Goal: Task Accomplishment & Management: Complete application form

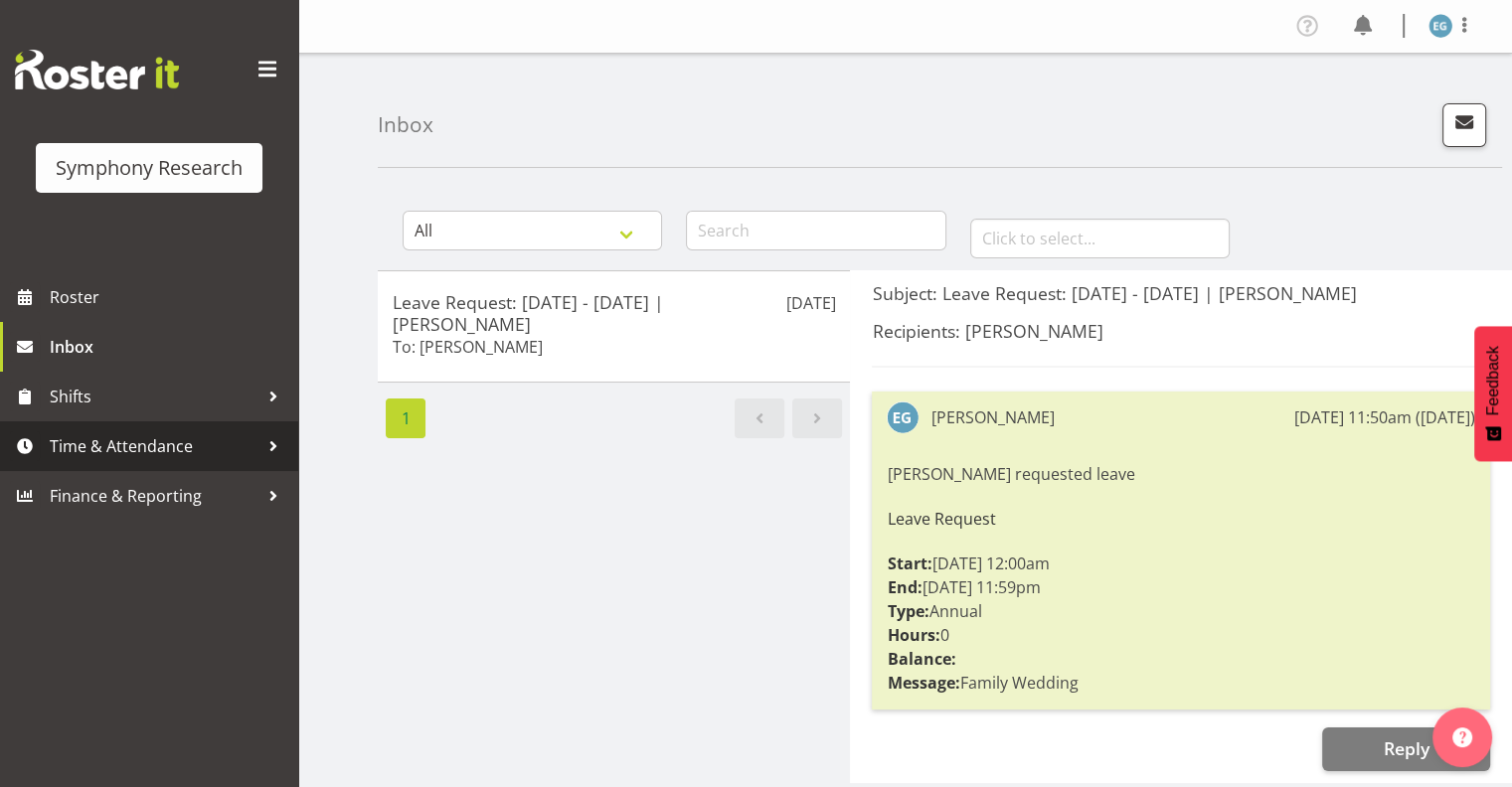
click at [109, 445] on span "Time & Attendance" at bounding box center [154, 446] width 209 height 30
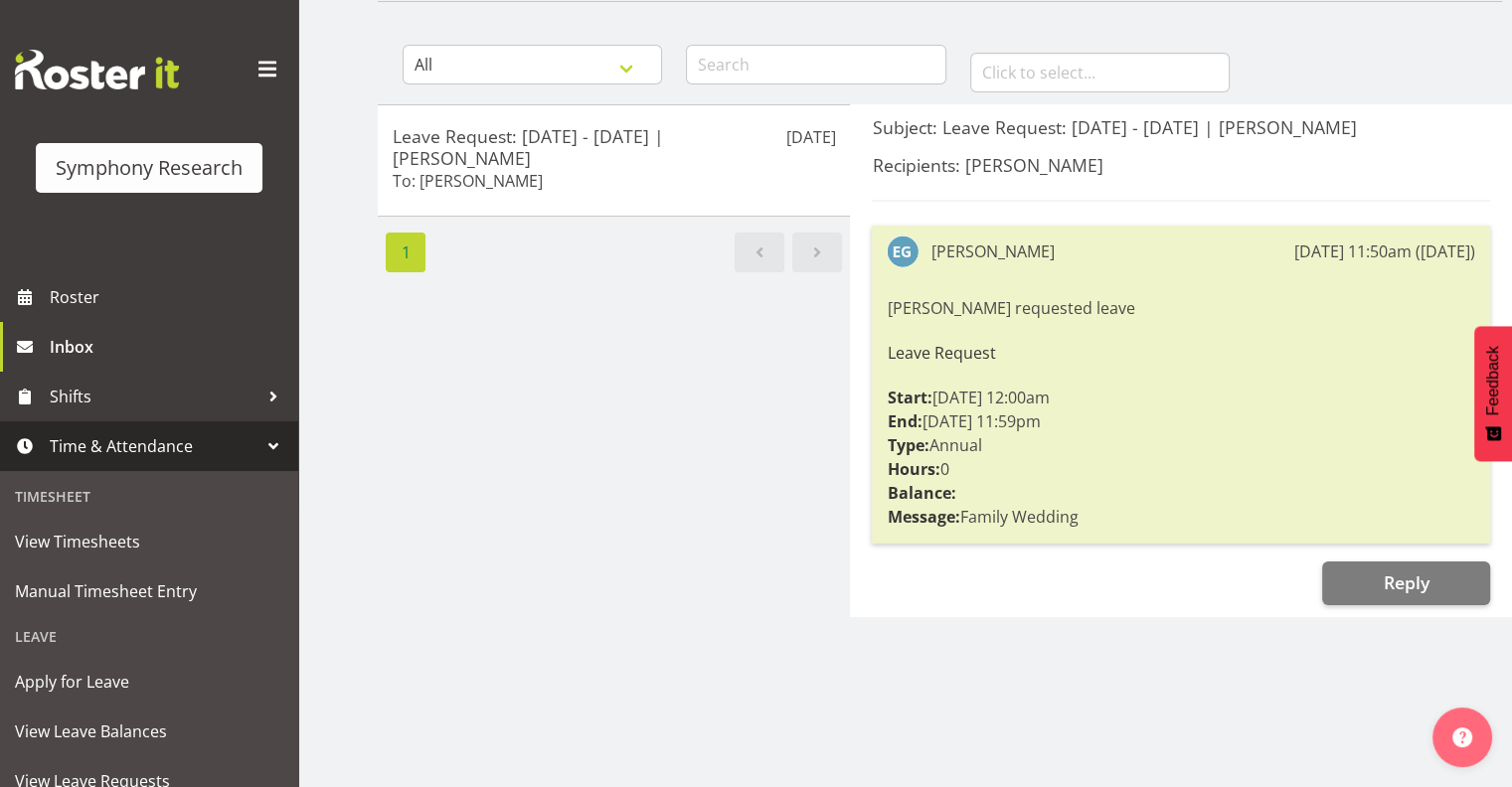
scroll to position [163, 0]
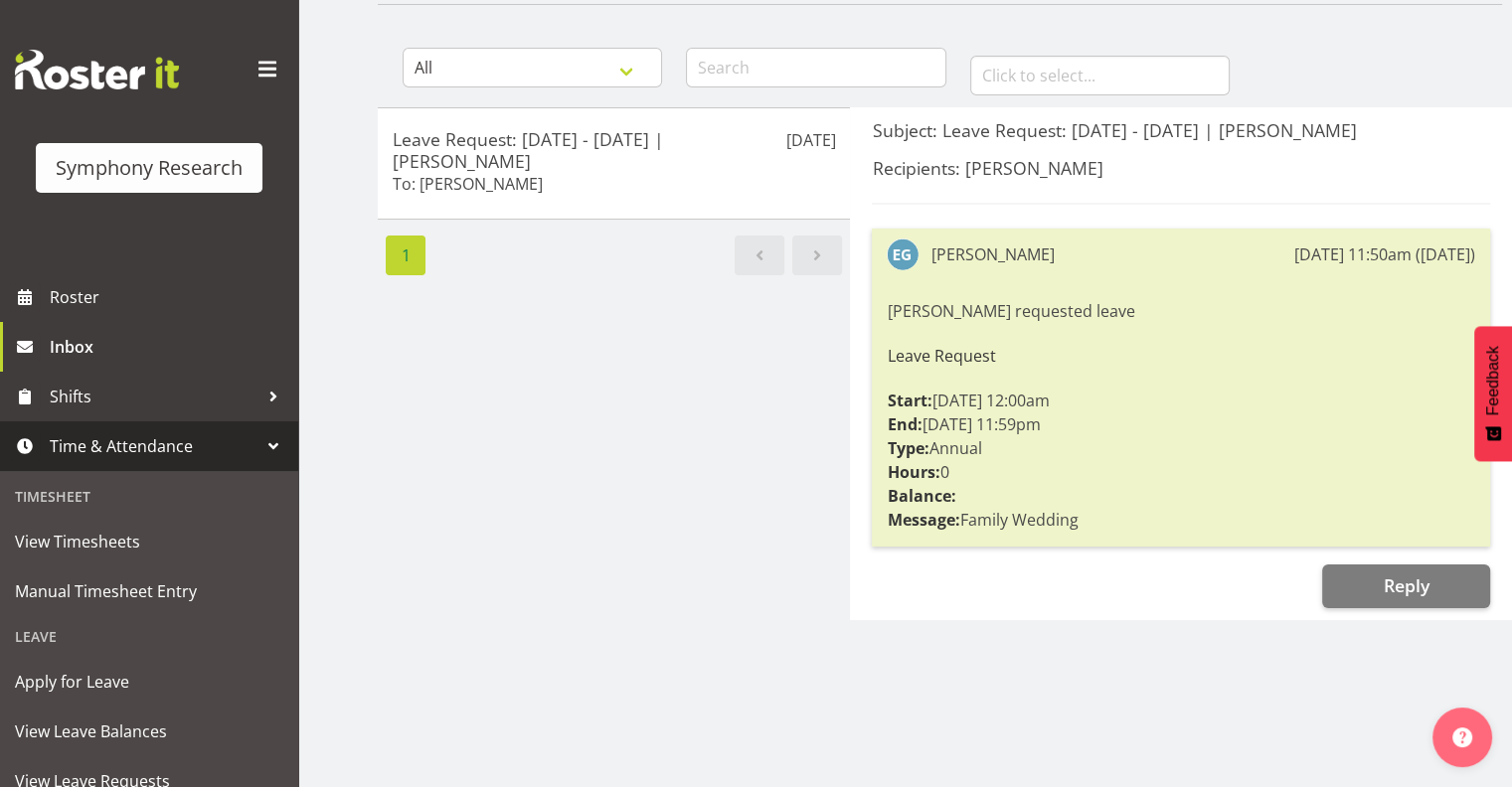
click at [107, 441] on span "Time & Attendance" at bounding box center [154, 446] width 209 height 30
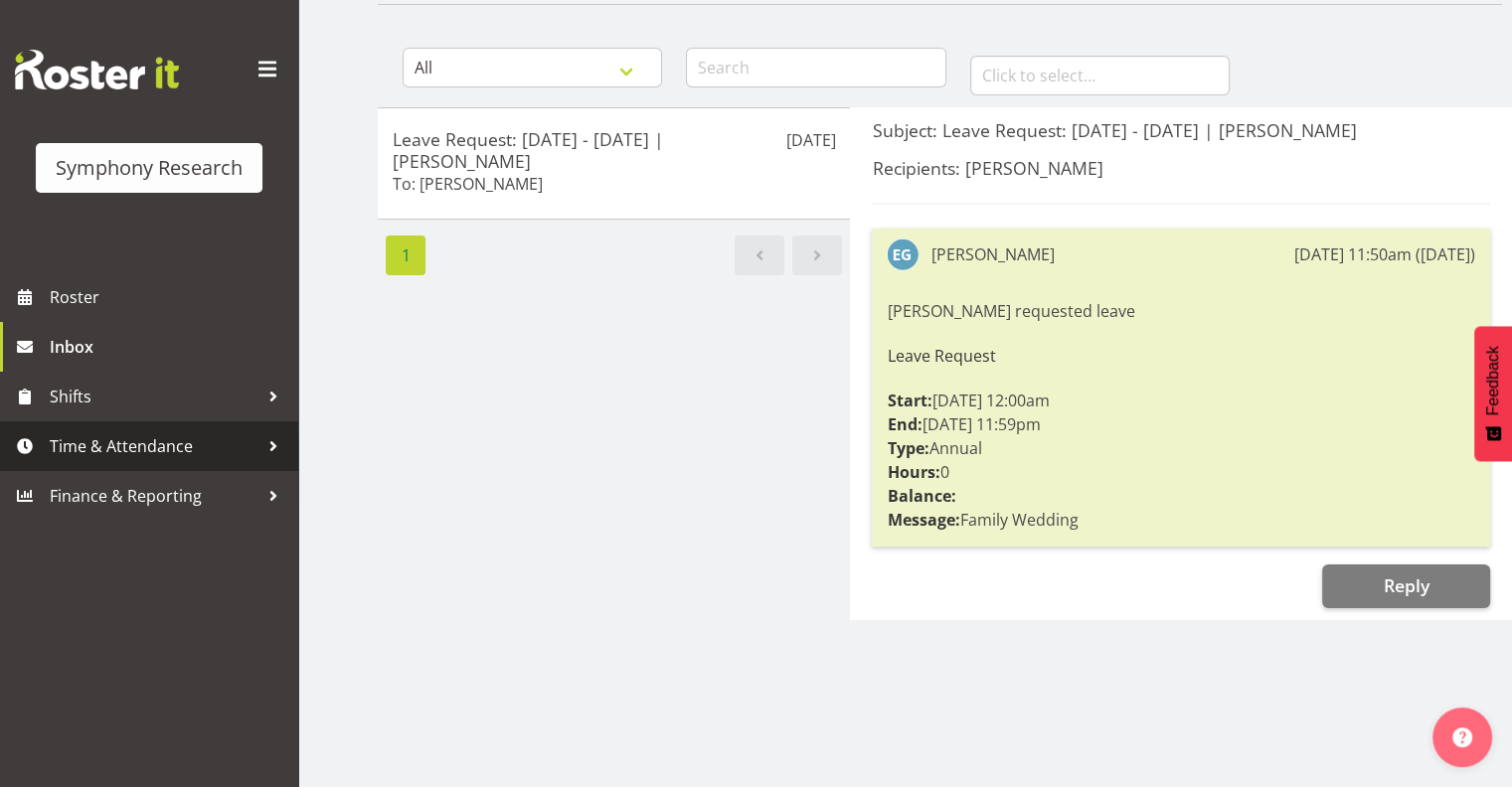
click at [107, 441] on span "Time & Attendance" at bounding box center [154, 446] width 209 height 30
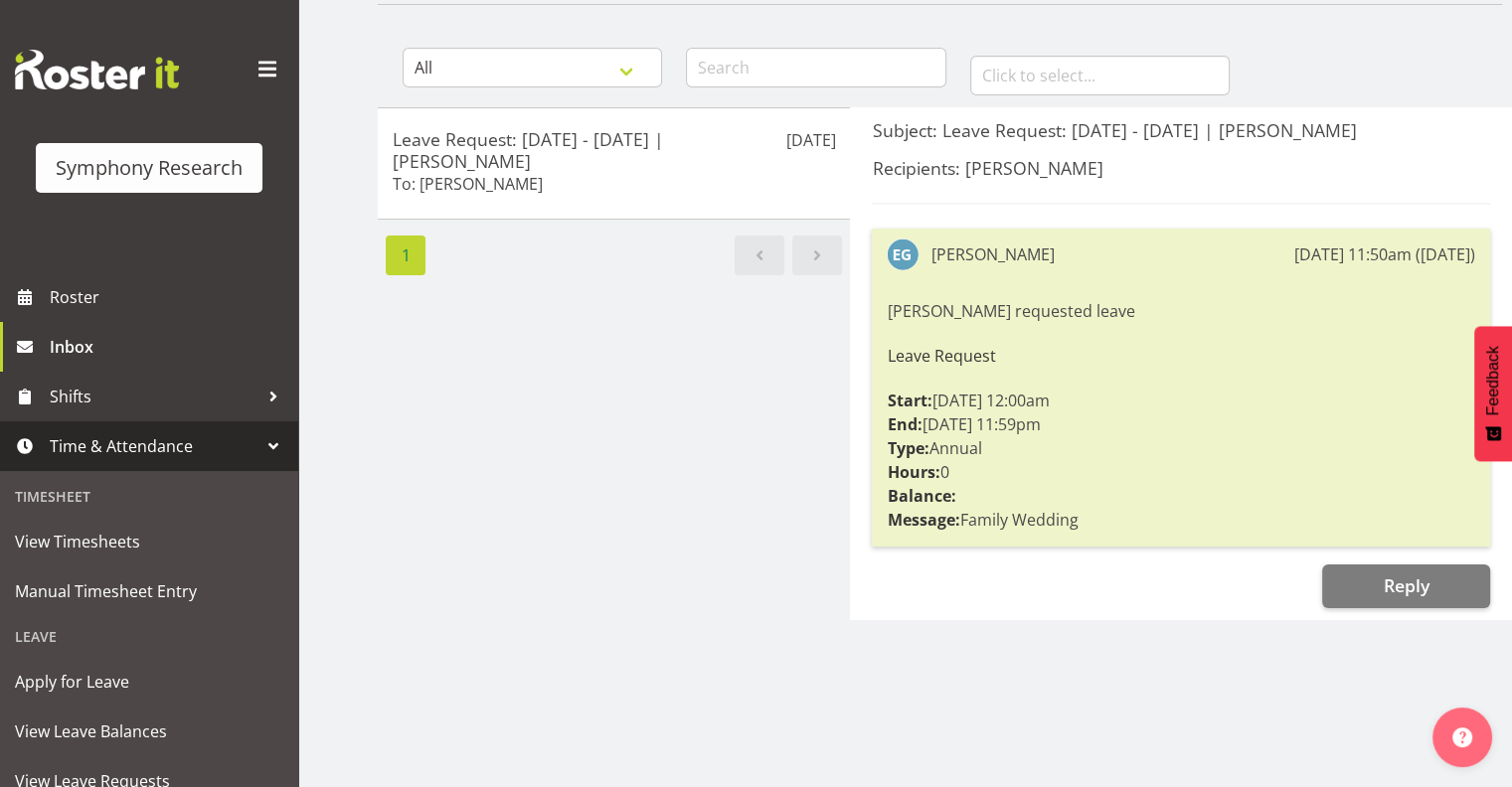
click at [120, 442] on span "Time & Attendance" at bounding box center [154, 446] width 209 height 30
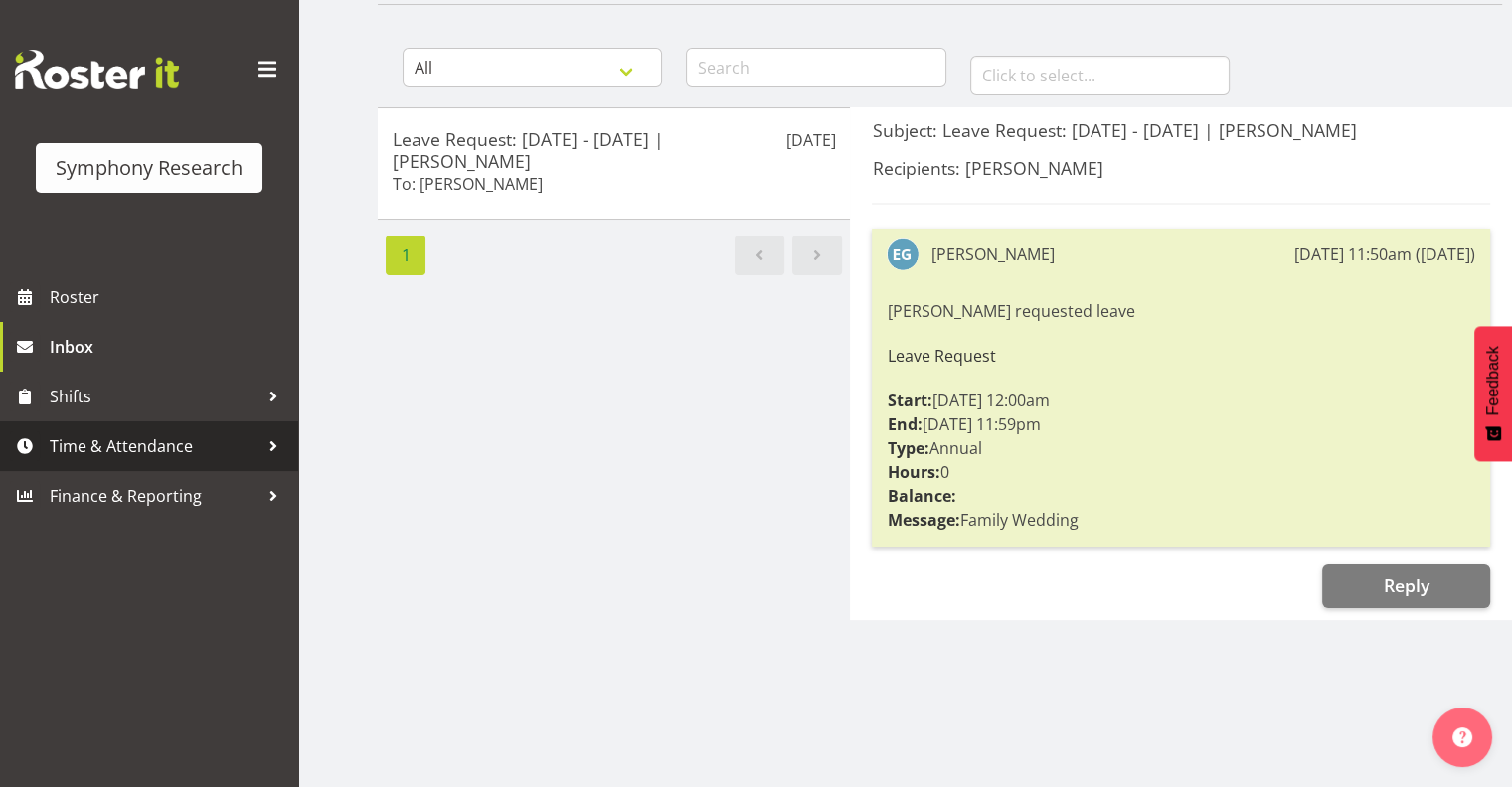
click at [132, 445] on span "Time & Attendance" at bounding box center [154, 446] width 209 height 30
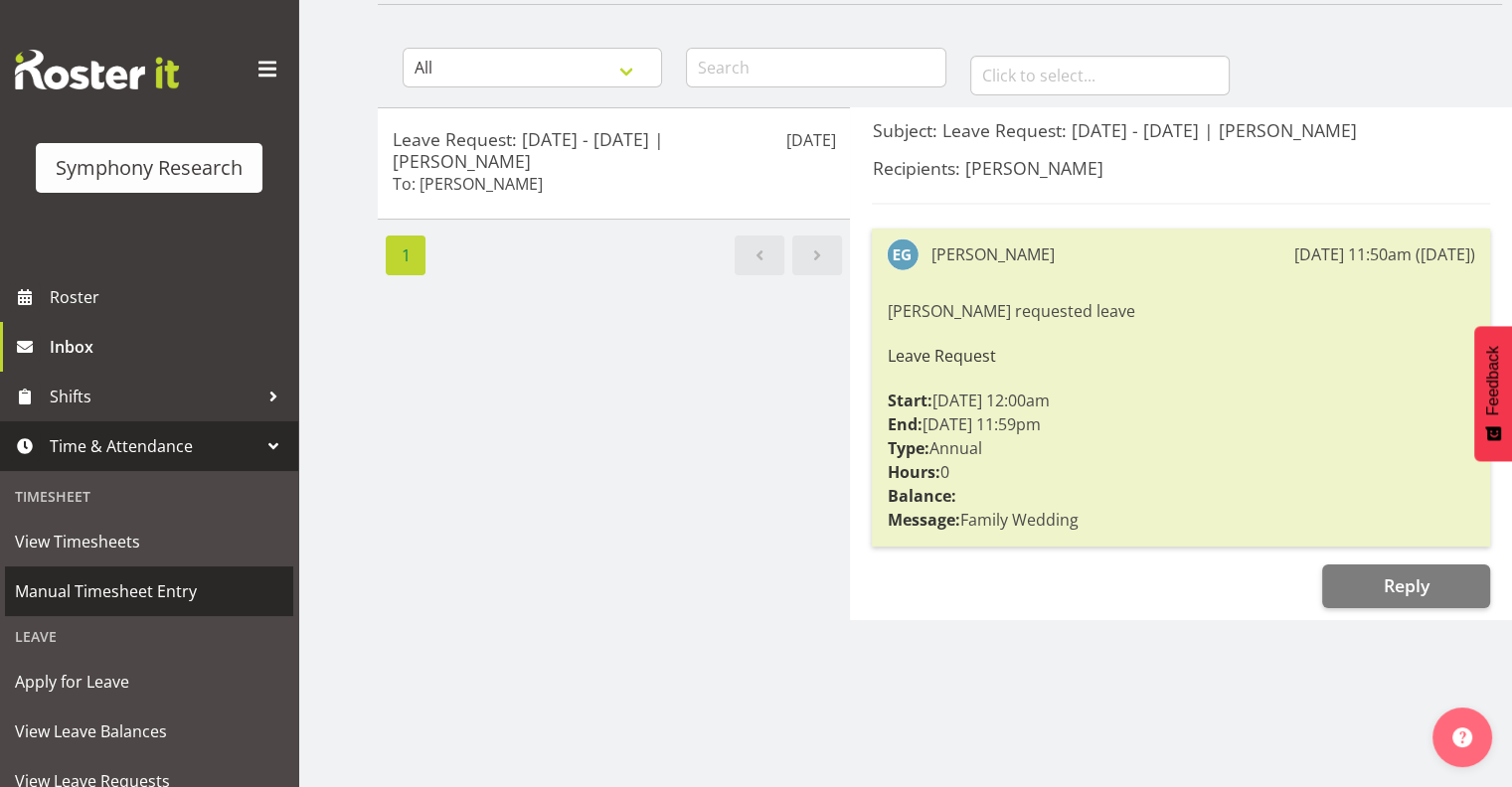
click at [118, 587] on span "Manual Timesheet Entry" at bounding box center [149, 591] width 269 height 30
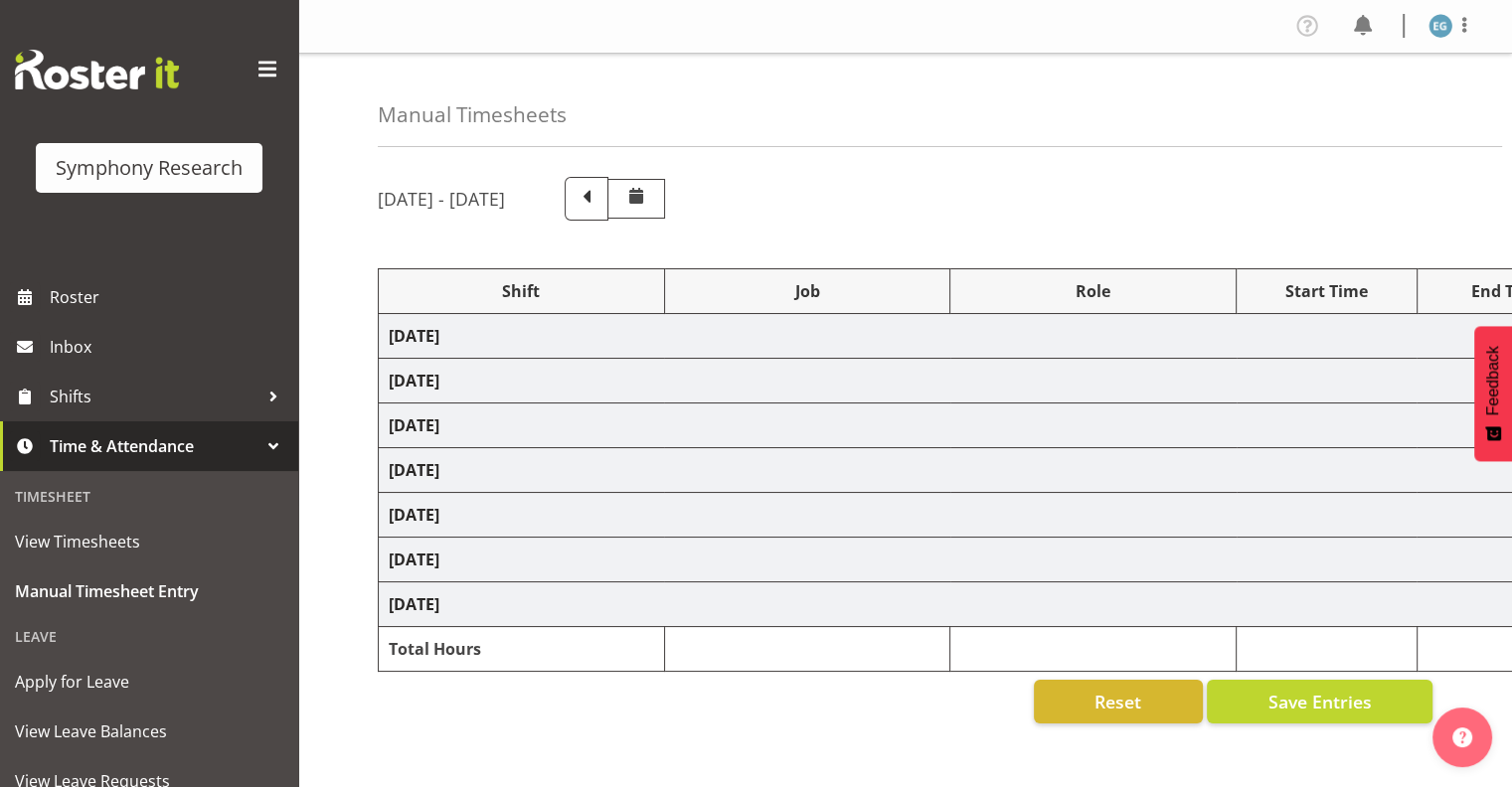
select select "48116"
select select "9636"
select select "297"
select select "48116"
select select "10242"
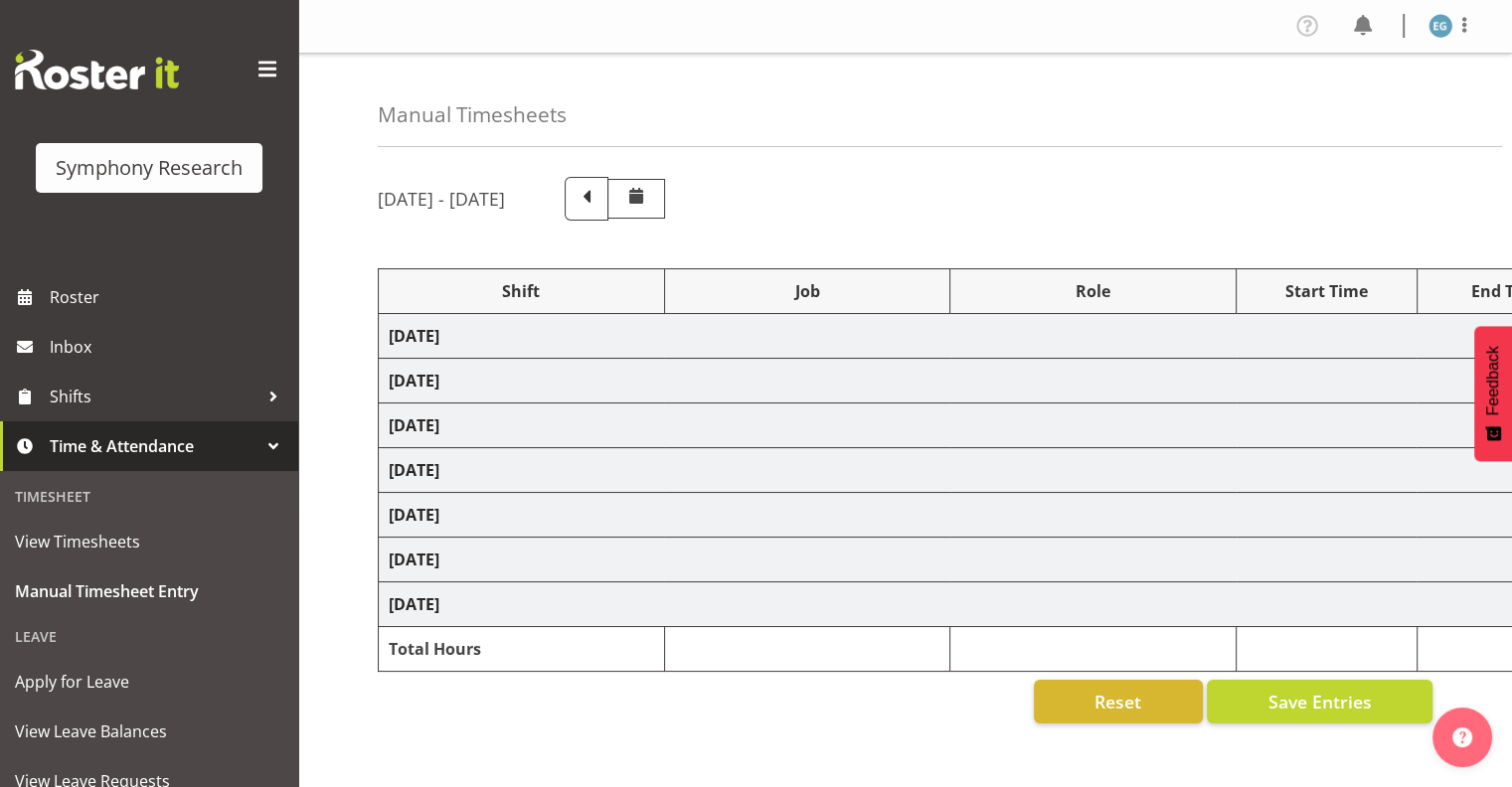
select select "48116"
select select "9636"
select select "48116"
select select "9636"
select select "48116"
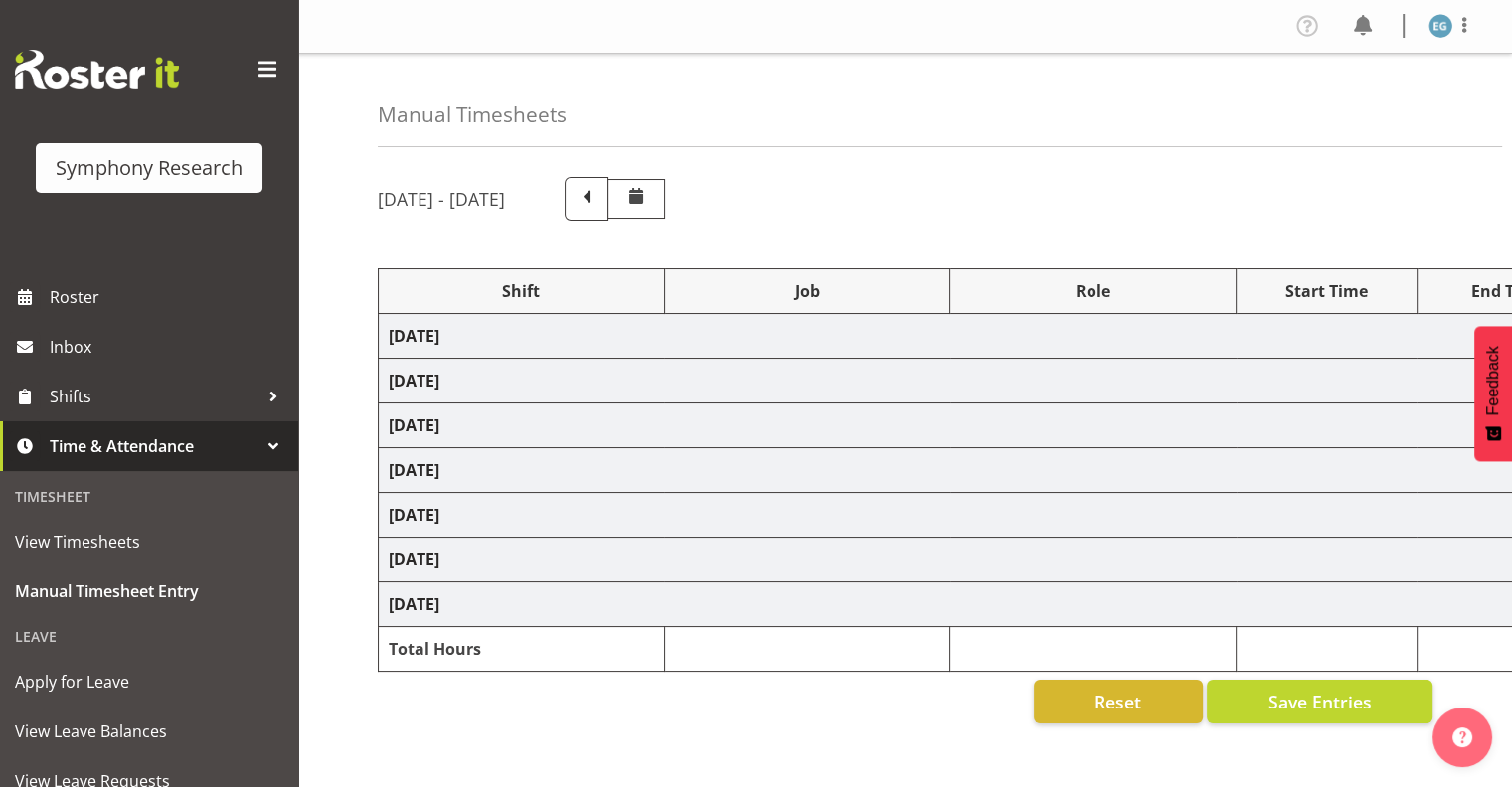
select select "10242"
select select "48116"
select select "9636"
select select "48116"
select select "10239"
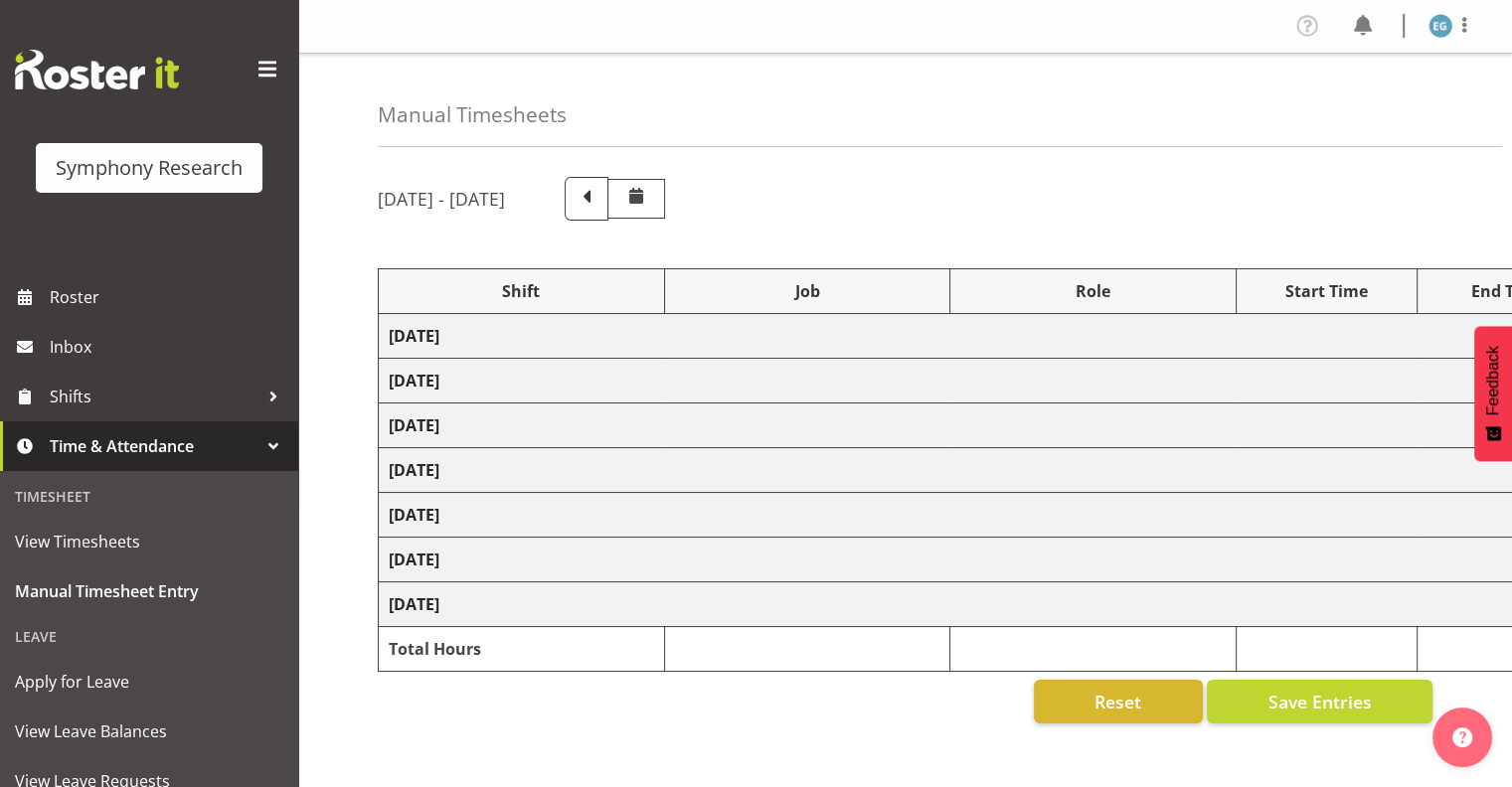
select select "297"
select select "48116"
select select "10239"
select select "48116"
select select "9636"
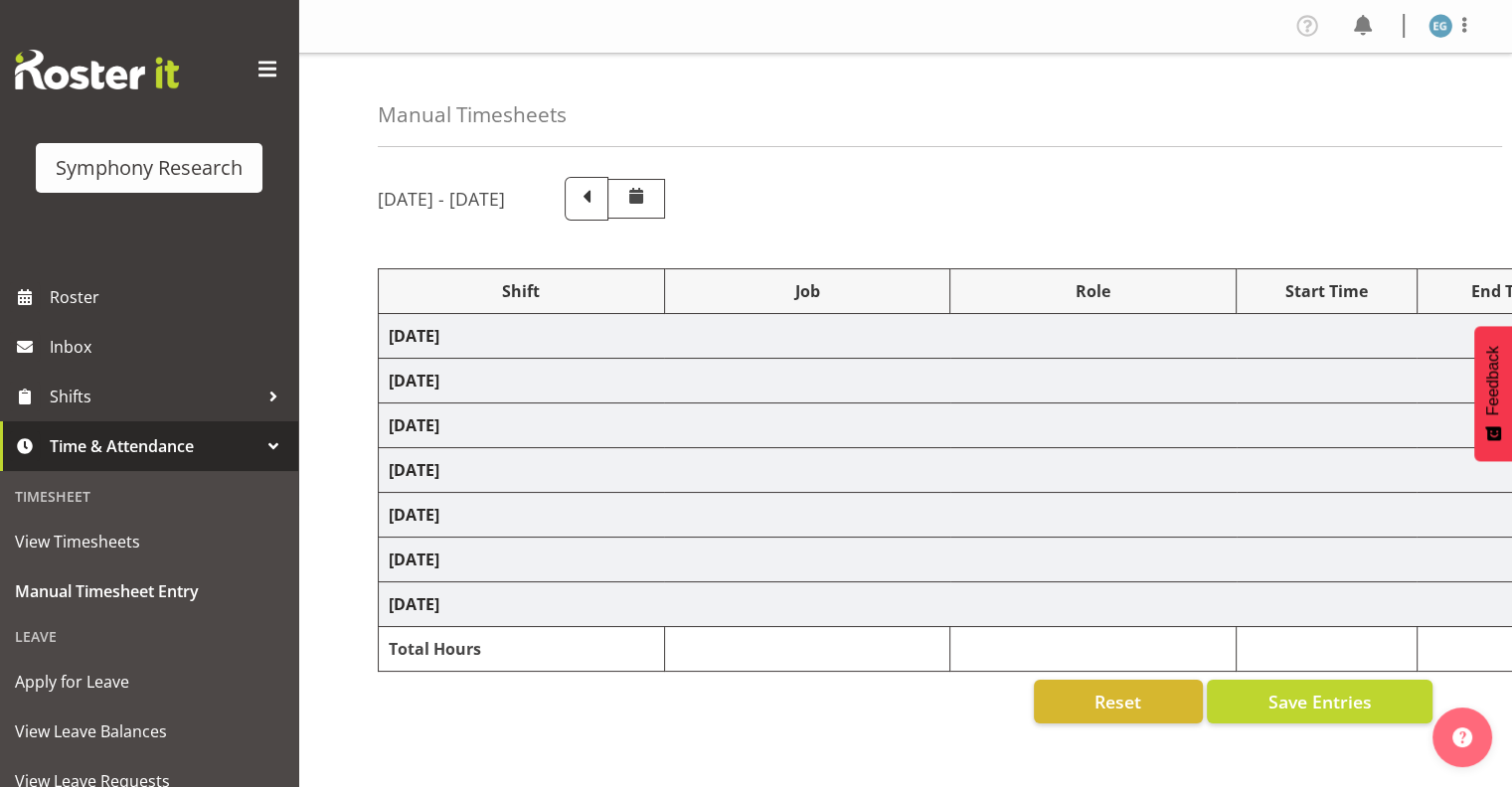
select select "13886"
select select "10239"
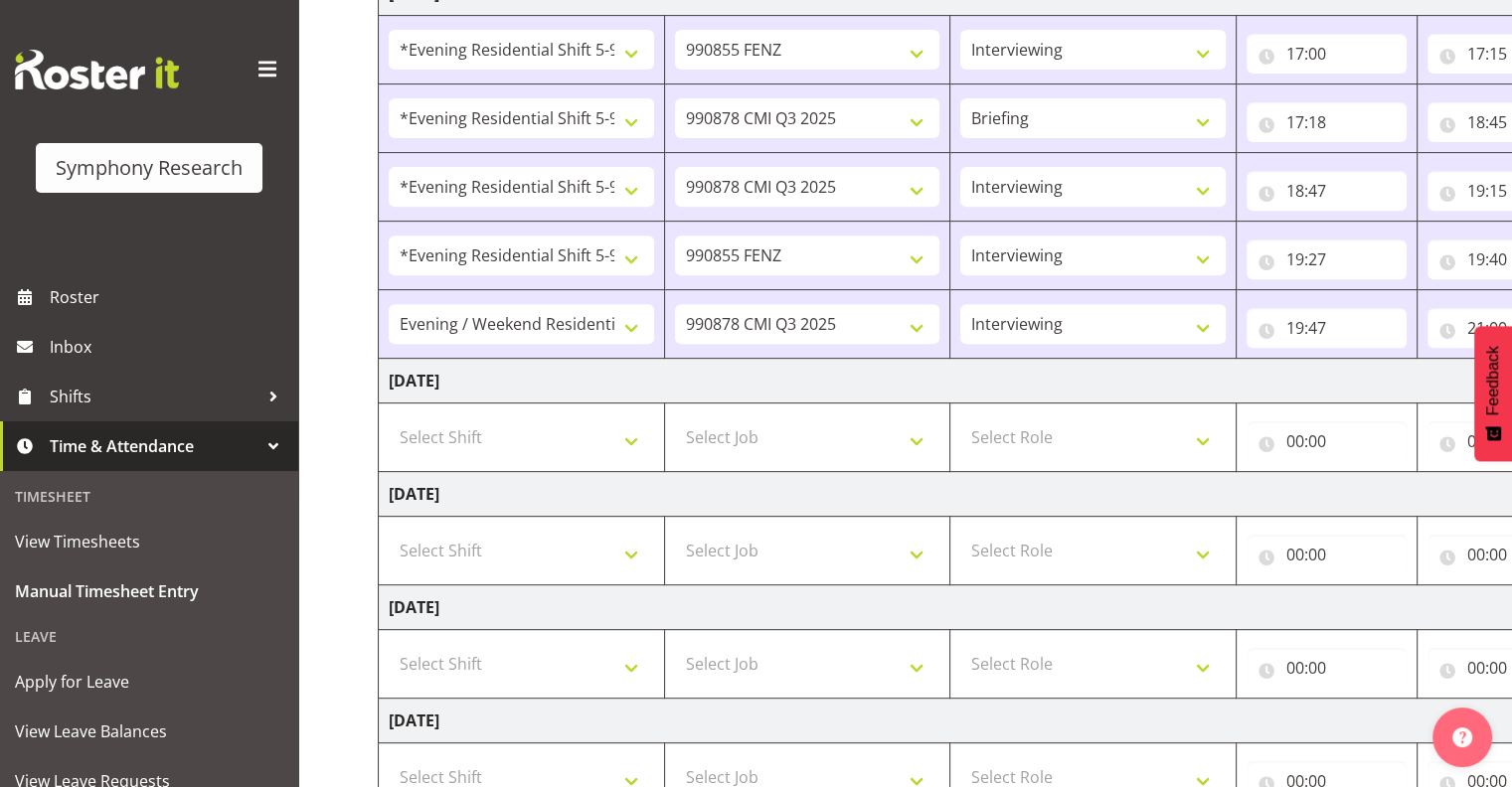
scroll to position [778, 0]
click at [633, 433] on select "Select Shift !!Project Briefing (Job to be assigned) !!Weekend Residential (Ros…" at bounding box center [522, 434] width 266 height 40
select select "48116"
click at [389, 414] on select "Select Shift !!Project Briefing (Job to be assigned) !!Weekend Residential (Ros…" at bounding box center [522, 434] width 266 height 40
click at [915, 433] on select "Select Job 550060 IF Admin 553492 World Poll Aus Wave 2 Main 2025 553500 BFM [D…" at bounding box center [807, 434] width 266 height 40
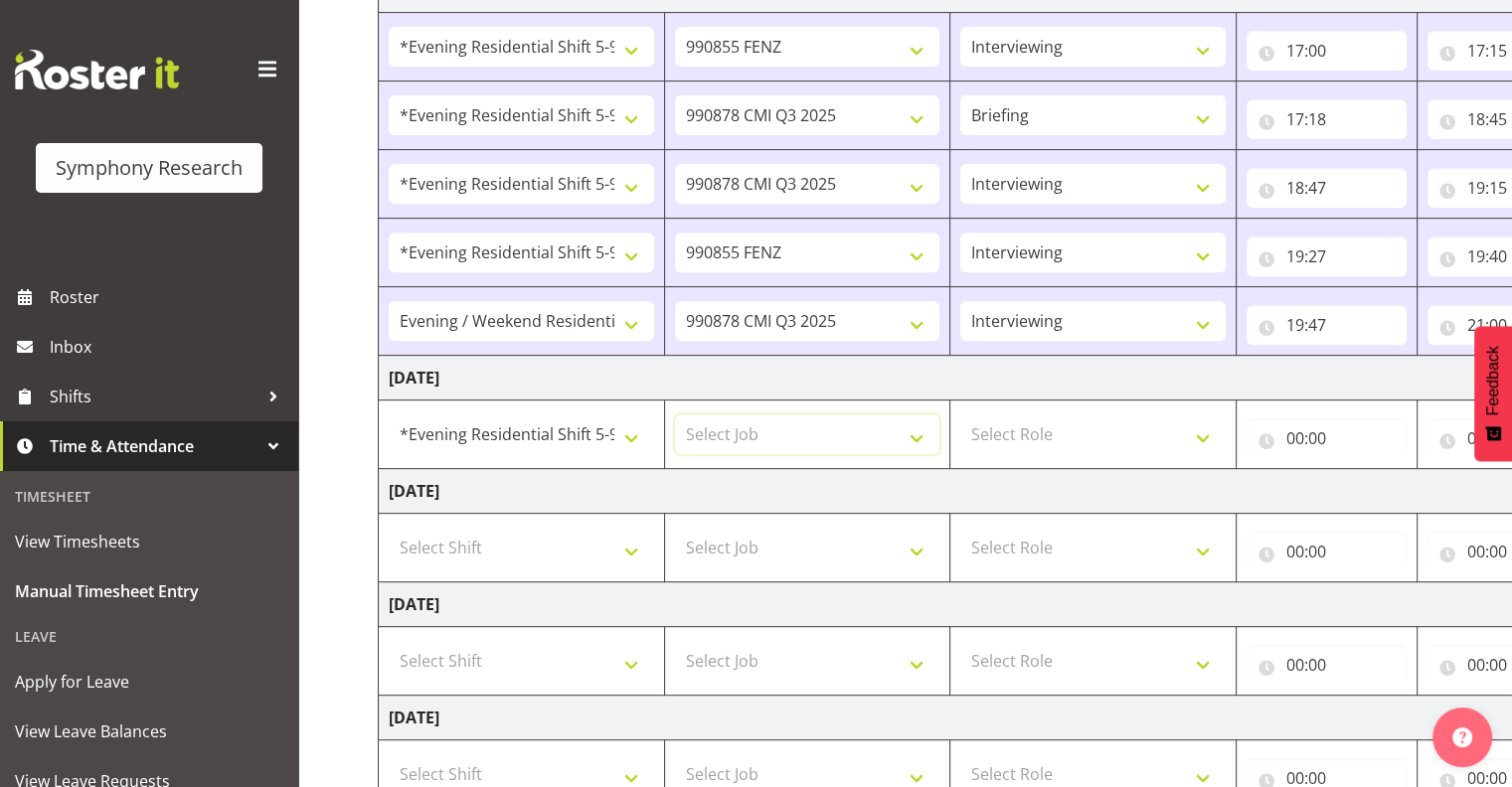
select select "9636"
click at [675, 414] on select "Select Job 550060 IF Admin 553492 World Poll Aus Wave 2 Main 2025 553500 BFM [D…" at bounding box center [807, 434] width 266 height 40
click at [1202, 429] on select "Select Role Interviewing Briefing" at bounding box center [1093, 434] width 266 height 40
select select "47"
click at [960, 414] on select "Select Role Interviewing Briefing" at bounding box center [1093, 434] width 266 height 40
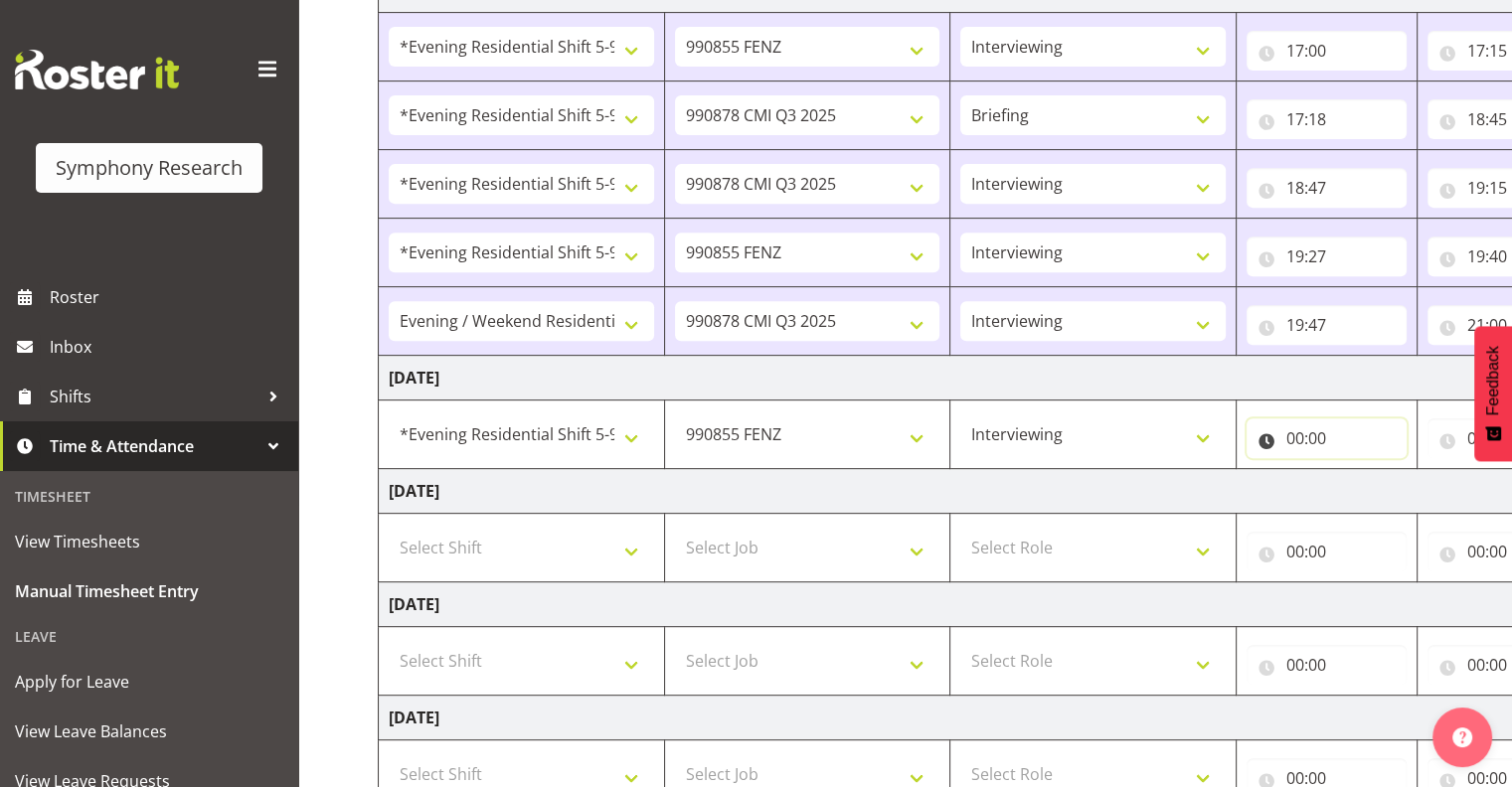
click at [1312, 433] on input "00:00" at bounding box center [1327, 438] width 160 height 40
click at [1381, 482] on select "00 01 02 03 04 05 06 07 08 09 10 11 12 13 14 15 16 17 18 19 20 21 22 23" at bounding box center [1382, 490] width 45 height 40
select select "17"
click at [1360, 470] on select "00 01 02 03 04 05 06 07 08 09 10 11 12 13 14 15 16 17 18 19 20 21 22 23" at bounding box center [1382, 490] width 45 height 40
type input "17:00"
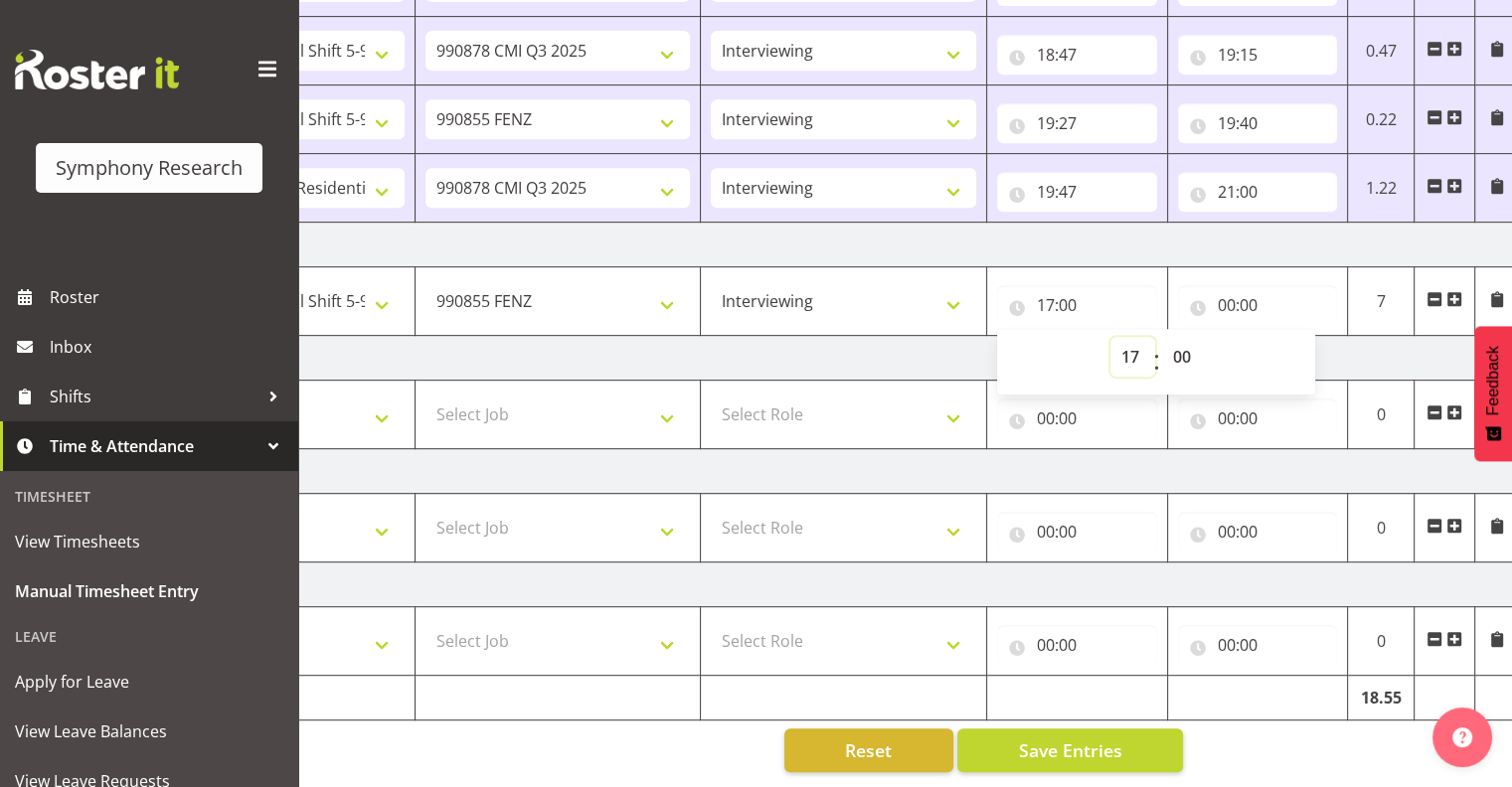
scroll to position [0, 258]
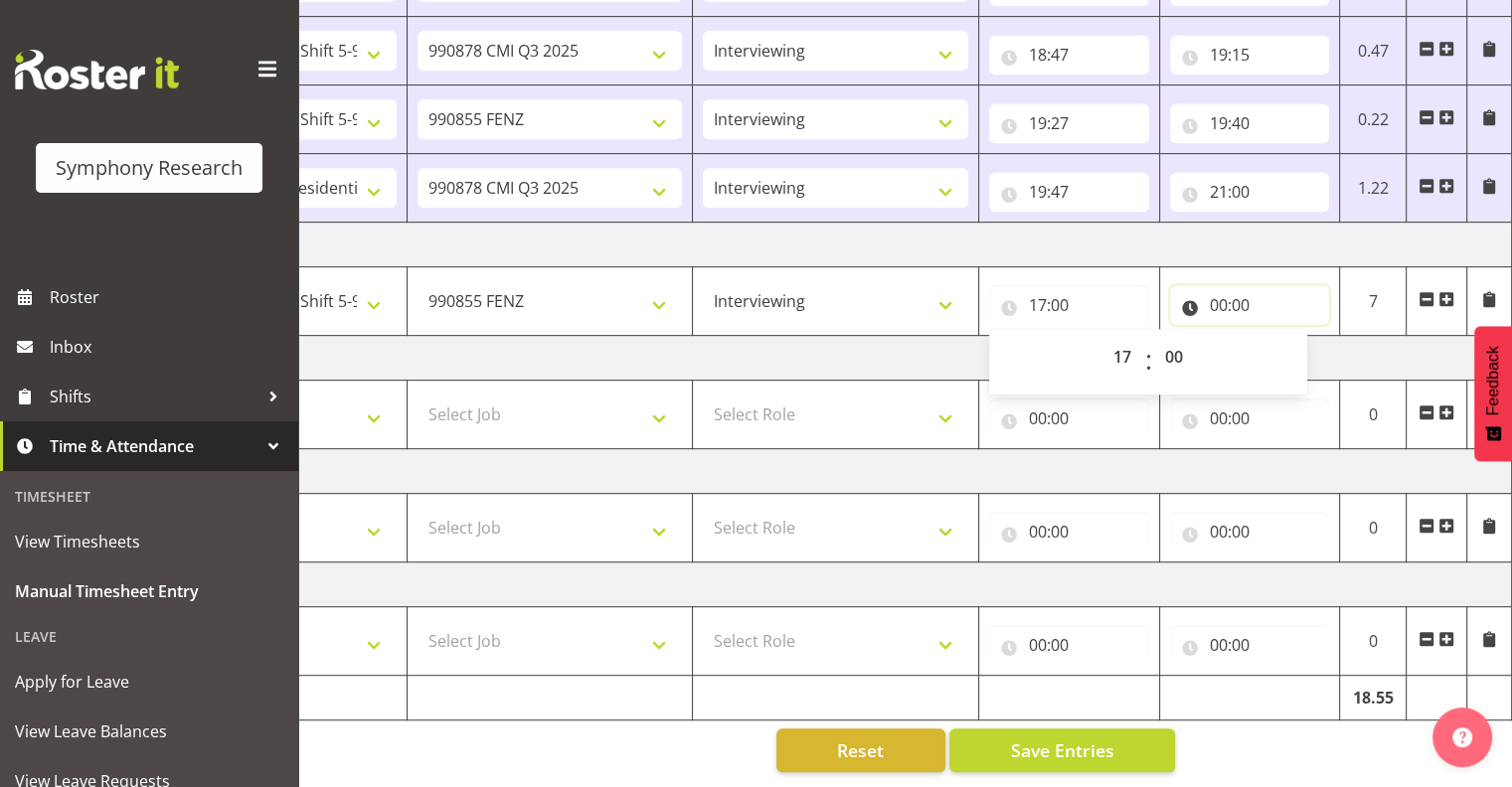
click at [1233, 287] on input "00:00" at bounding box center [1250, 306] width 160 height 40
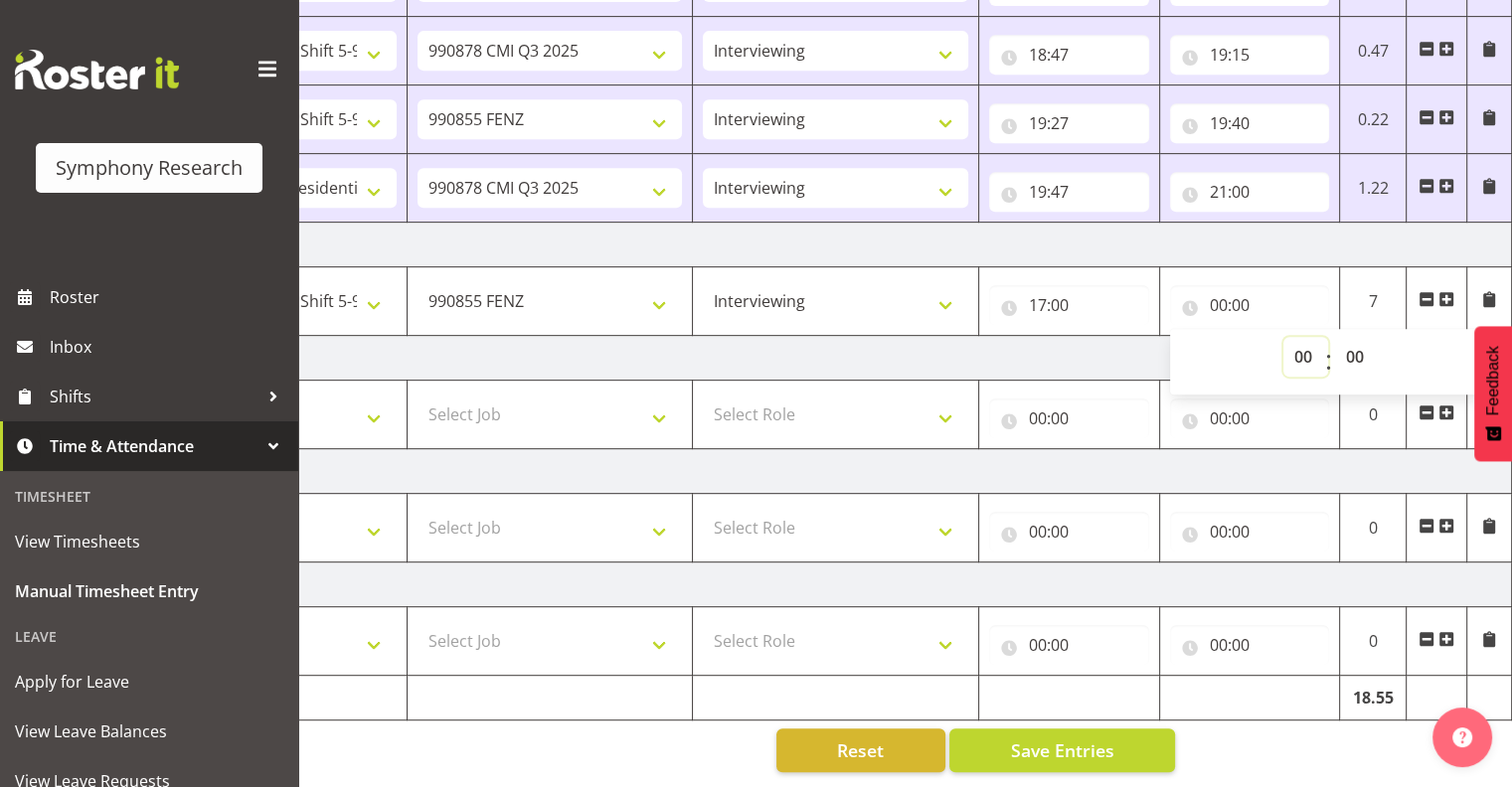
drag, startPoint x: 1294, startPoint y: 335, endPoint x: 1307, endPoint y: 338, distance: 13.3
click at [1296, 337] on select "00 01 02 03 04 05 06 07 08 09 10 11 12 13 14 15 16 17 18 19 20 21 22 23" at bounding box center [1305, 357] width 45 height 40
select select "21"
click at [1283, 337] on select "00 01 02 03 04 05 06 07 08 09 10 11 12 13 14 15 16 17 18 19 20 21 22 23" at bounding box center [1305, 357] width 45 height 40
type input "21:00"
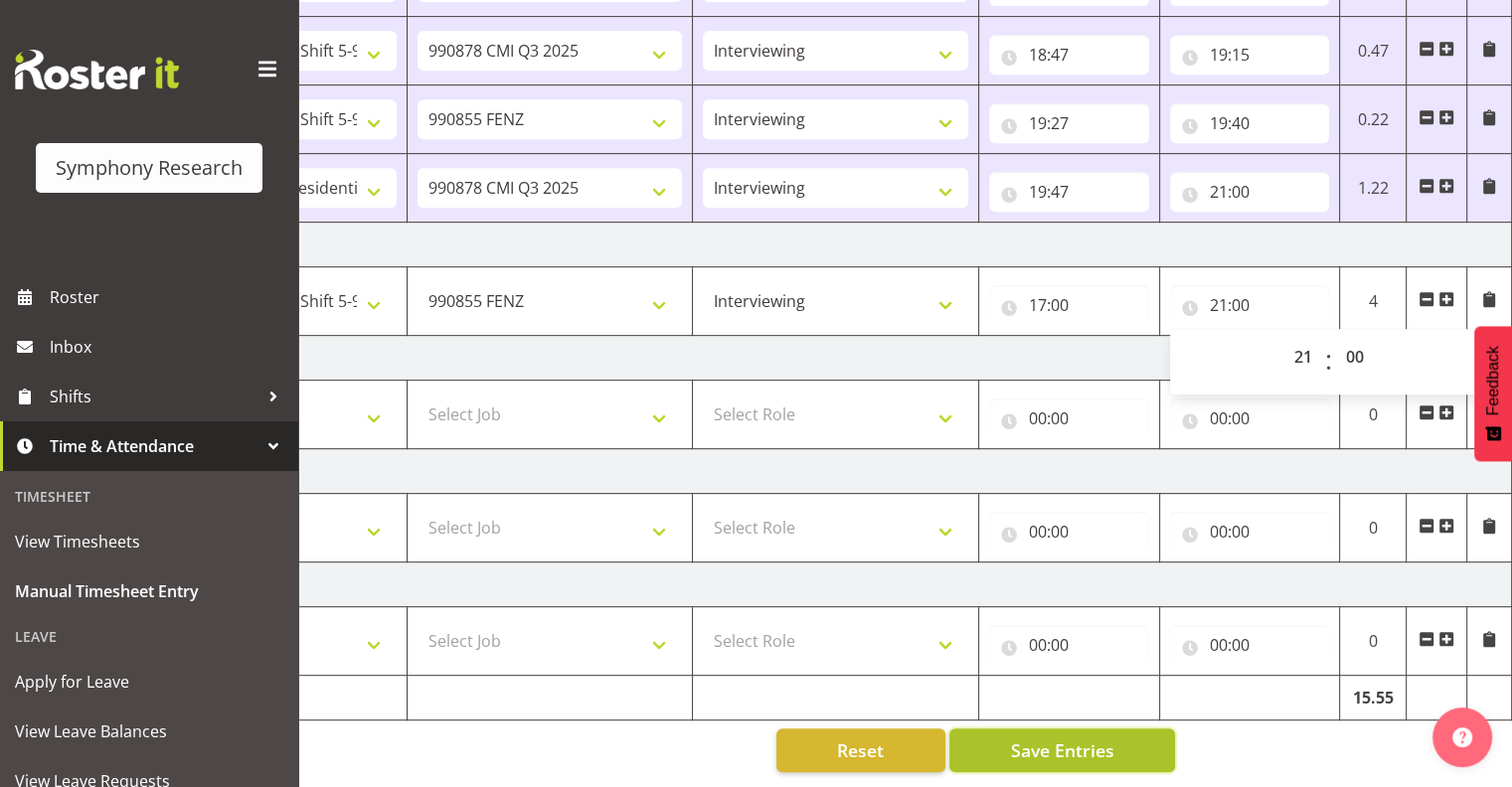
click at [1046, 737] on span "Save Entries" at bounding box center [1061, 750] width 103 height 26
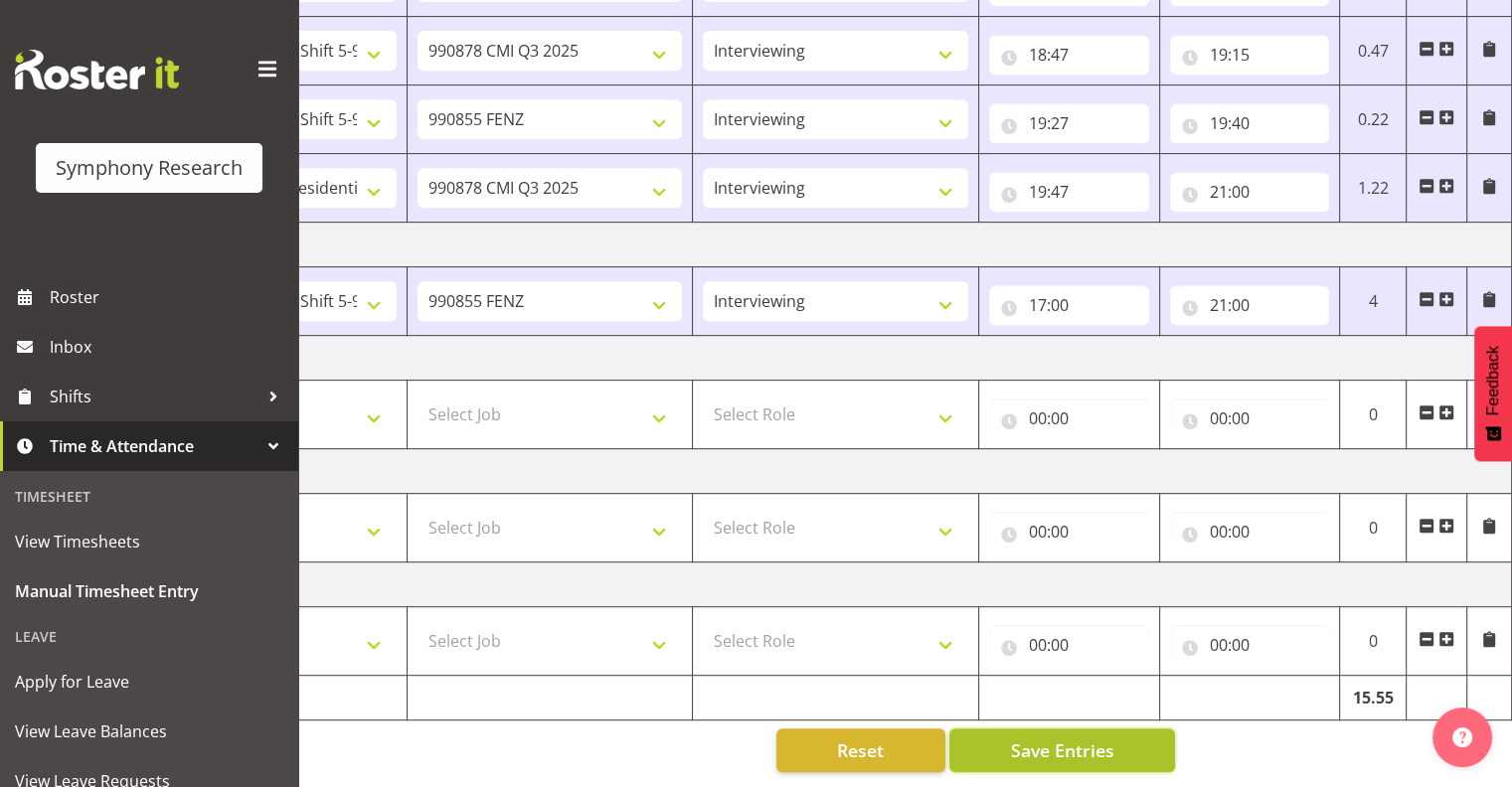
click at [1051, 737] on span "Save Entries" at bounding box center [1061, 750] width 103 height 26
